Goal: Task Accomplishment & Management: Complete application form

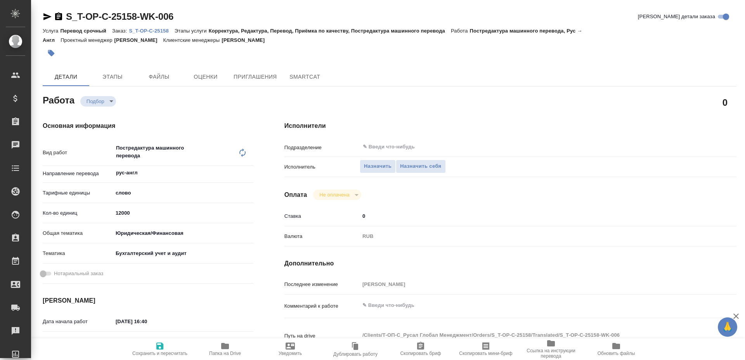
click at [231, 346] on span "Папка на Drive" at bounding box center [225, 349] width 56 height 15
click at [417, 164] on span "Назначить себя" at bounding box center [420, 166] width 41 height 9
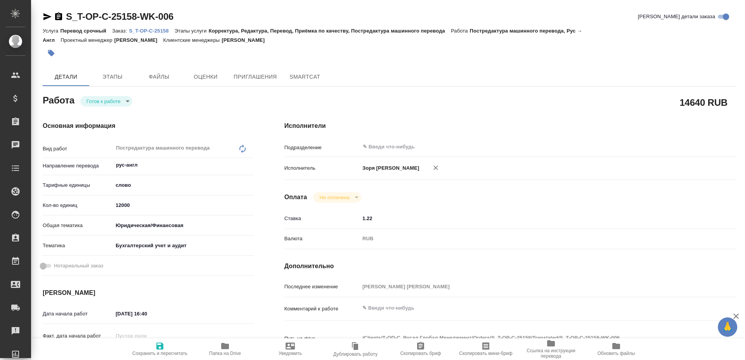
type textarea "x"
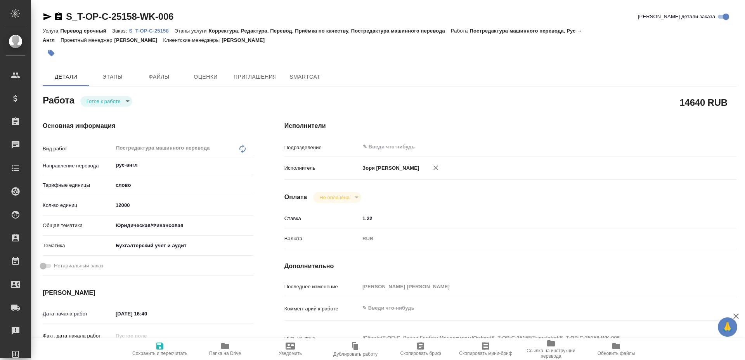
type textarea "x"
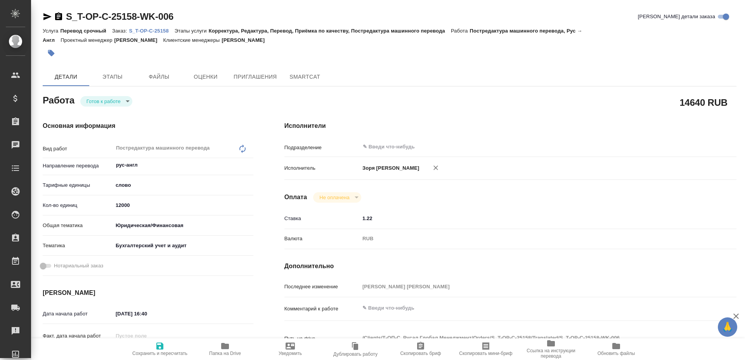
type textarea "x"
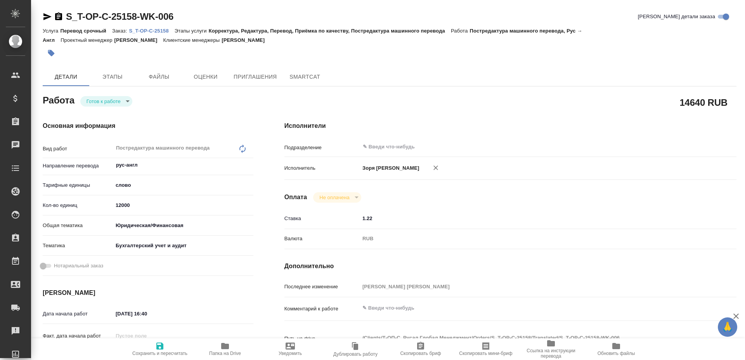
type textarea "x"
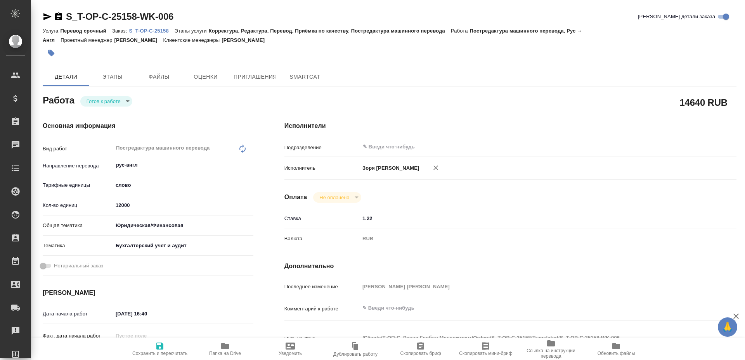
type textarea "x"
